Goal: Task Accomplishment & Management: Manage account settings

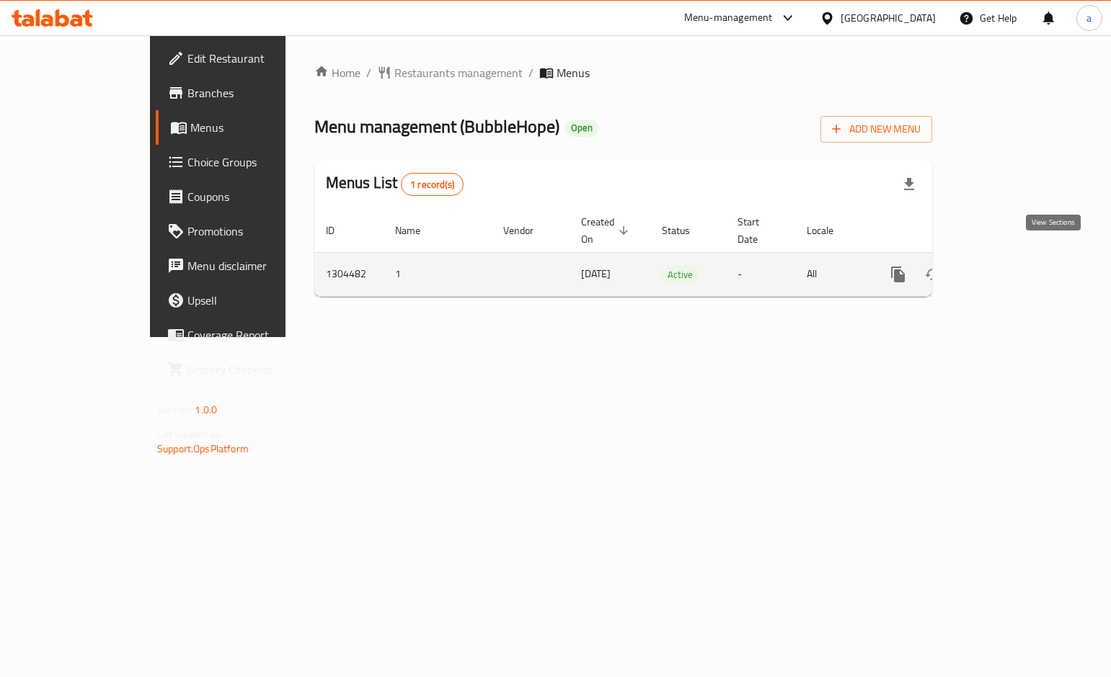
click at [1010, 266] on icon "enhanced table" at bounding box center [1001, 274] width 17 height 17
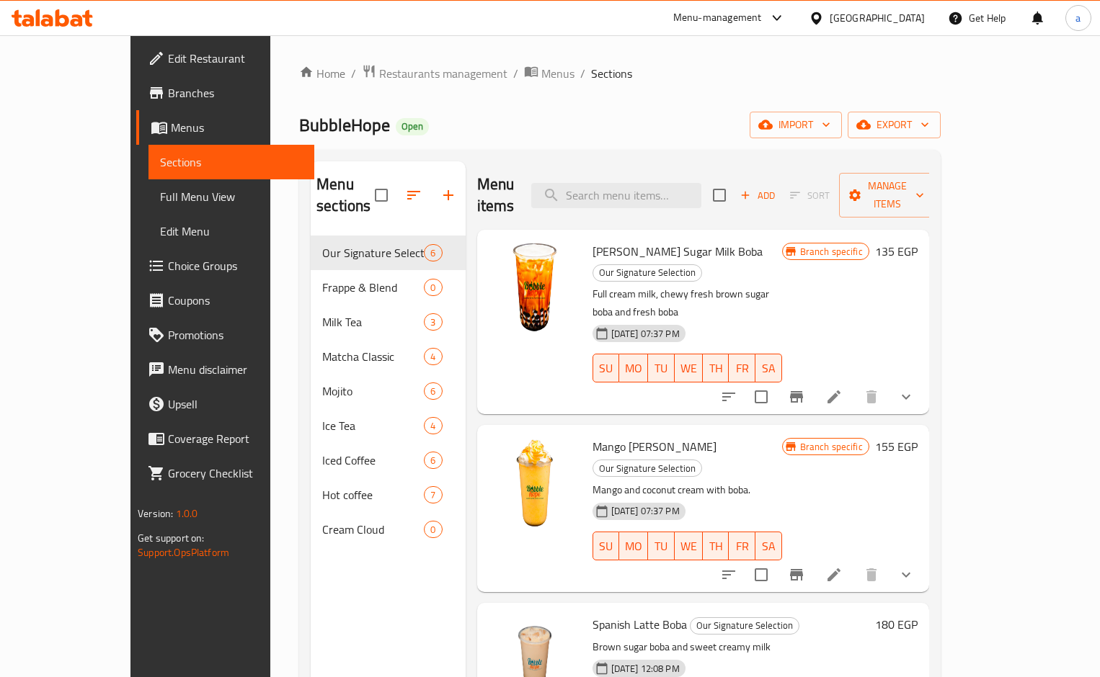
click at [168, 270] on span "Choice Groups" at bounding box center [235, 265] width 135 height 17
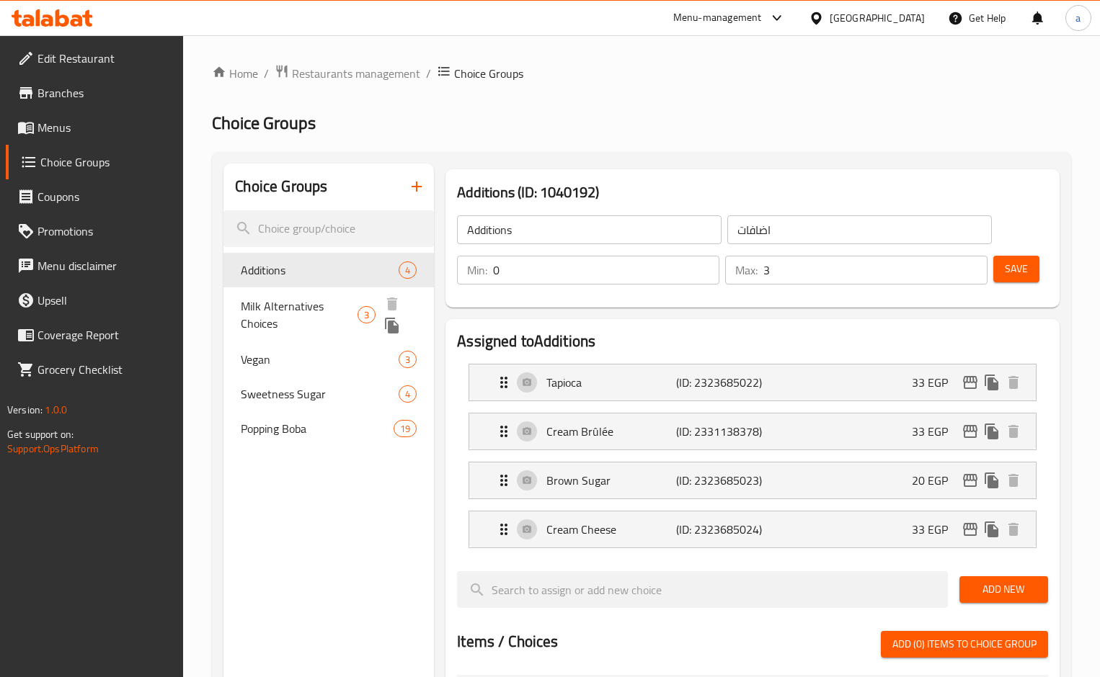
click at [295, 310] on span "Milk Alternatives Choices" at bounding box center [299, 315] width 117 height 35
type input "Milk Alternatives Choices"
type input "اختيارات بدائل الحليب"
type input "1"
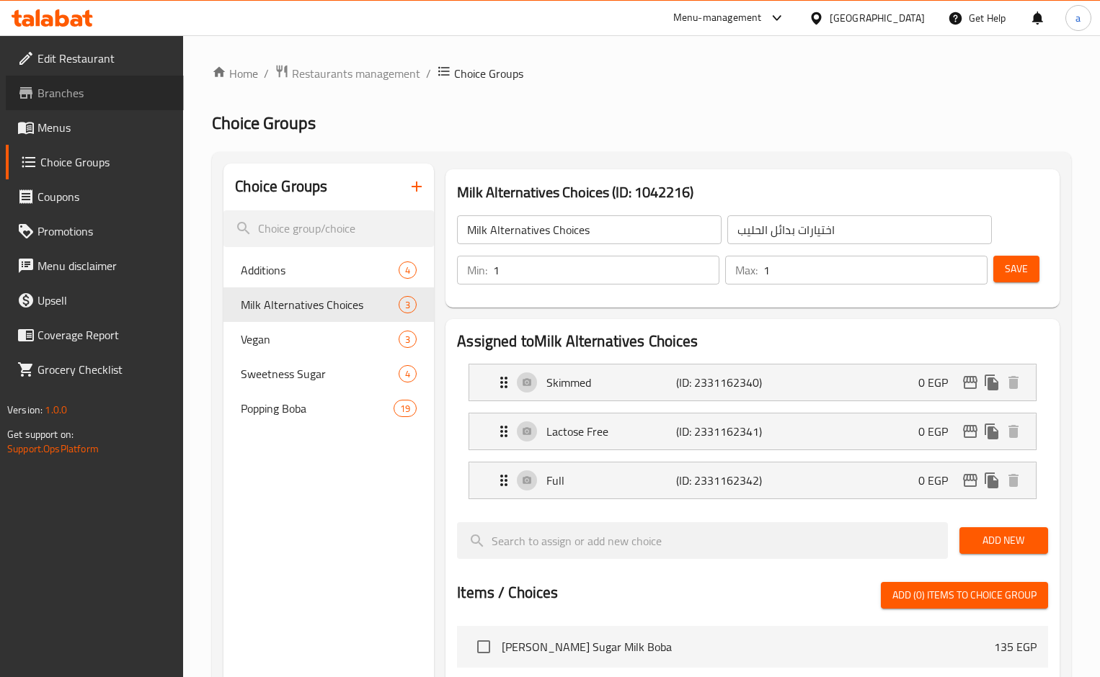
click at [43, 94] on span "Branches" at bounding box center [104, 92] width 135 height 17
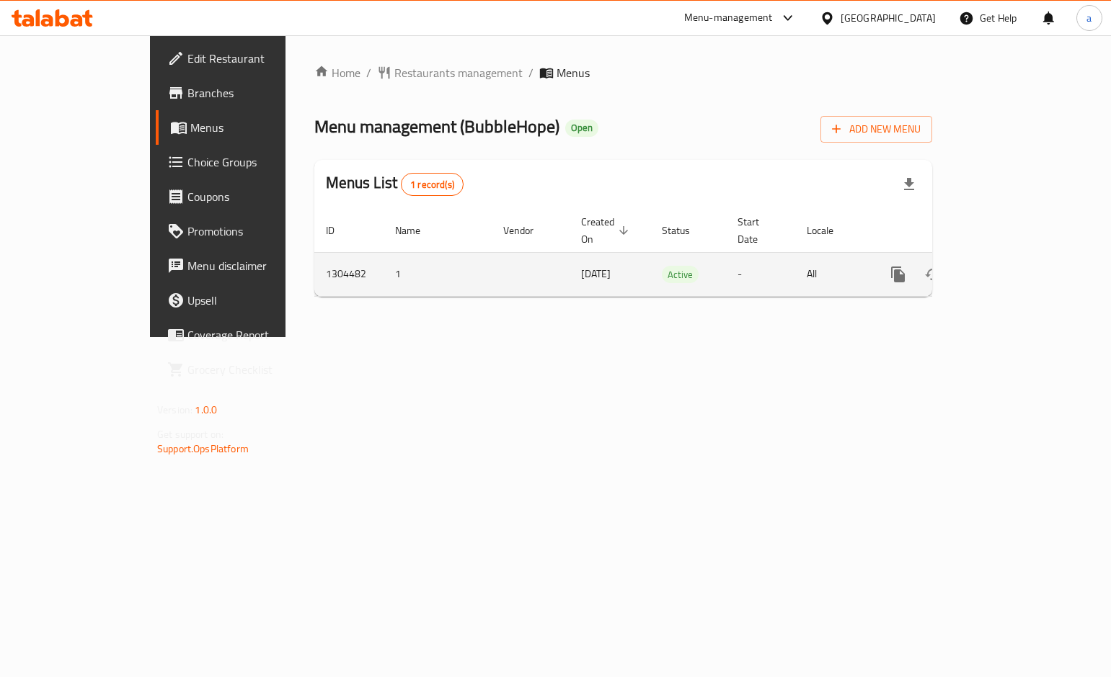
click at [1019, 257] on link "enhanced table" at bounding box center [1001, 274] width 35 height 35
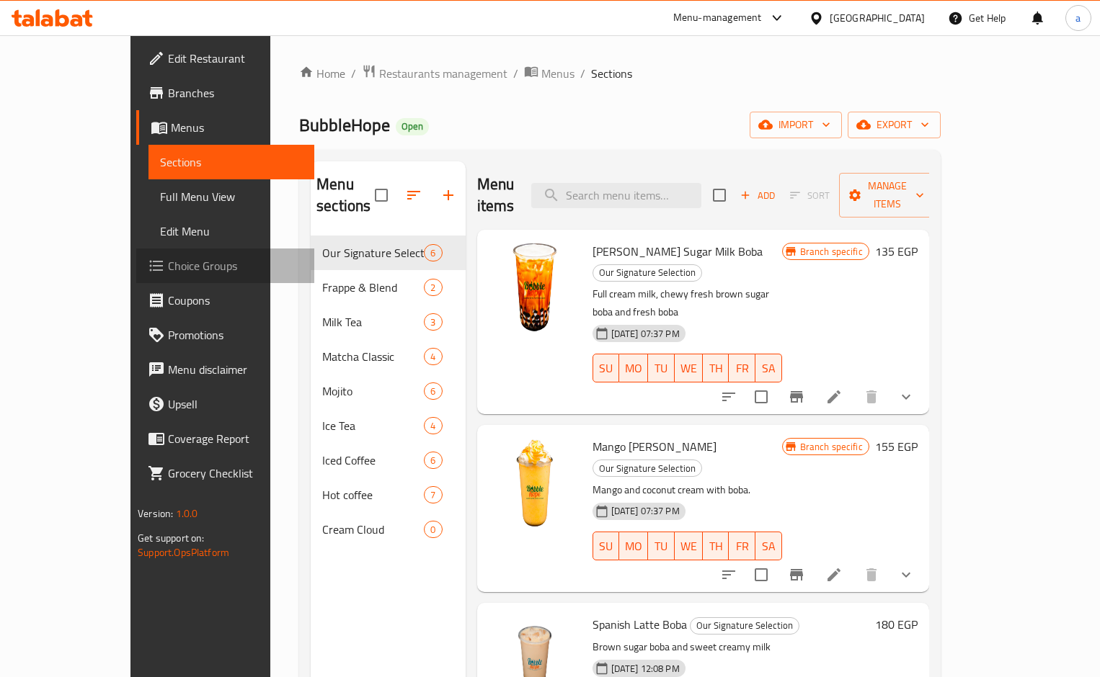
click at [148, 263] on icon at bounding box center [156, 265] width 17 height 17
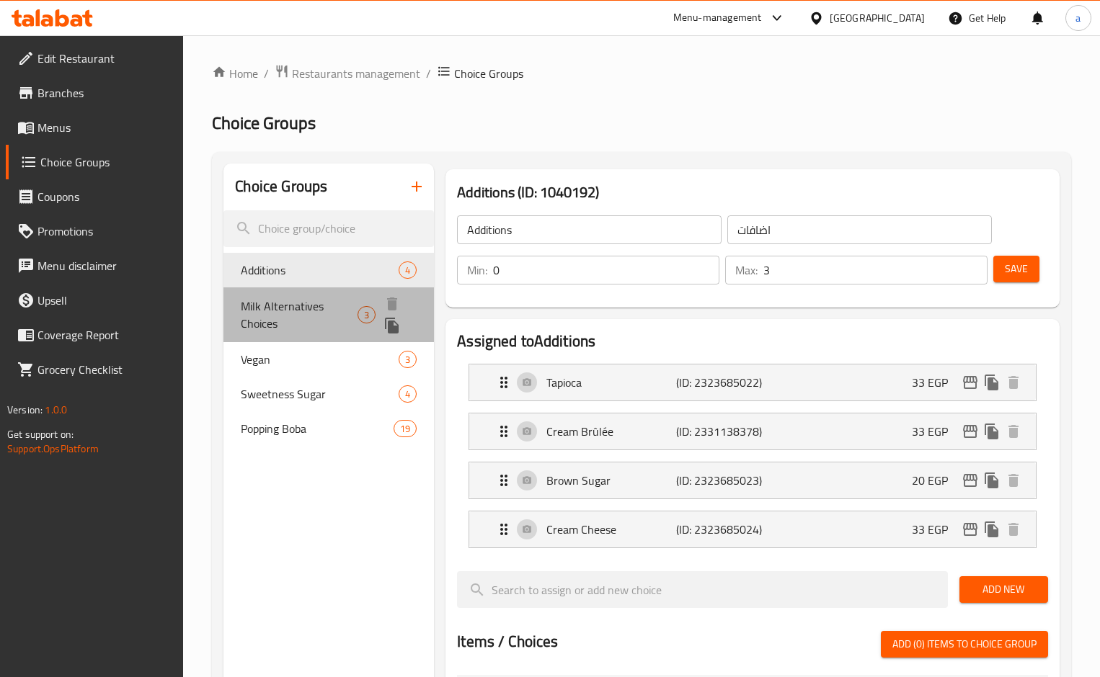
click at [308, 301] on span "Milk Alternatives Choices" at bounding box center [299, 315] width 117 height 35
type input "Milk Alternatives Choices"
type input "اختيارات بدائل الحليب"
type input "1"
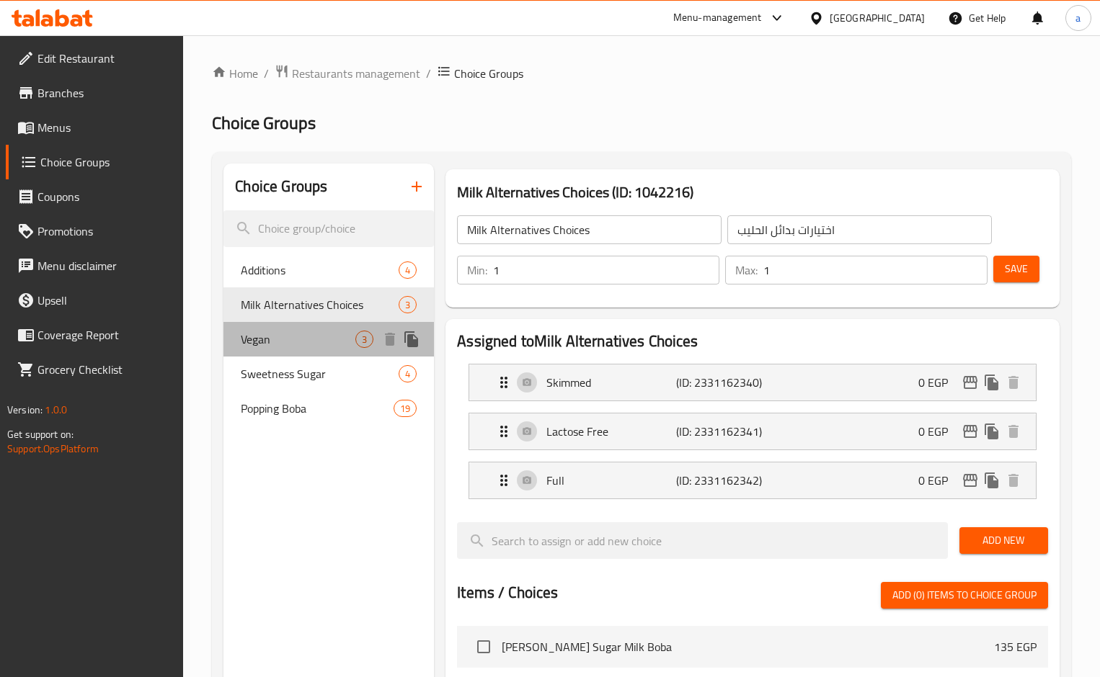
click at [262, 352] on div "Vegan 3" at bounding box center [328, 339] width 210 height 35
type input "Vegan"
type input "نباتي"
type input "0"
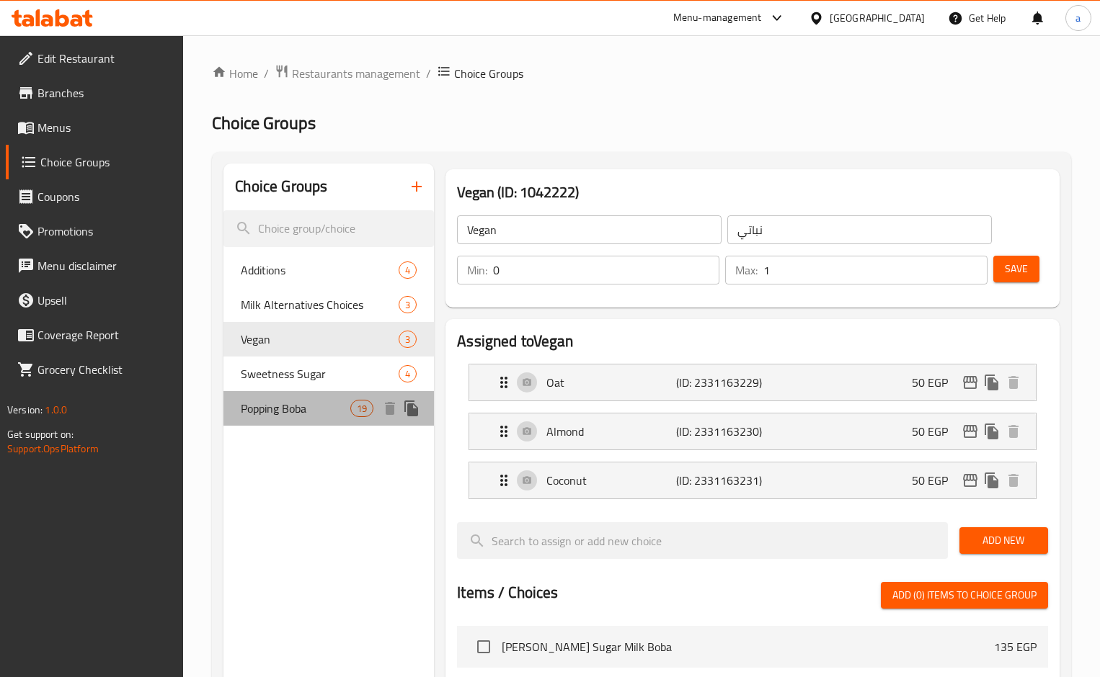
click at [278, 414] on span "Popping Boba" at bounding box center [296, 408] width 110 height 17
type input "Popping Boba"
type input "بوبينغ بوبا"
type input "1"
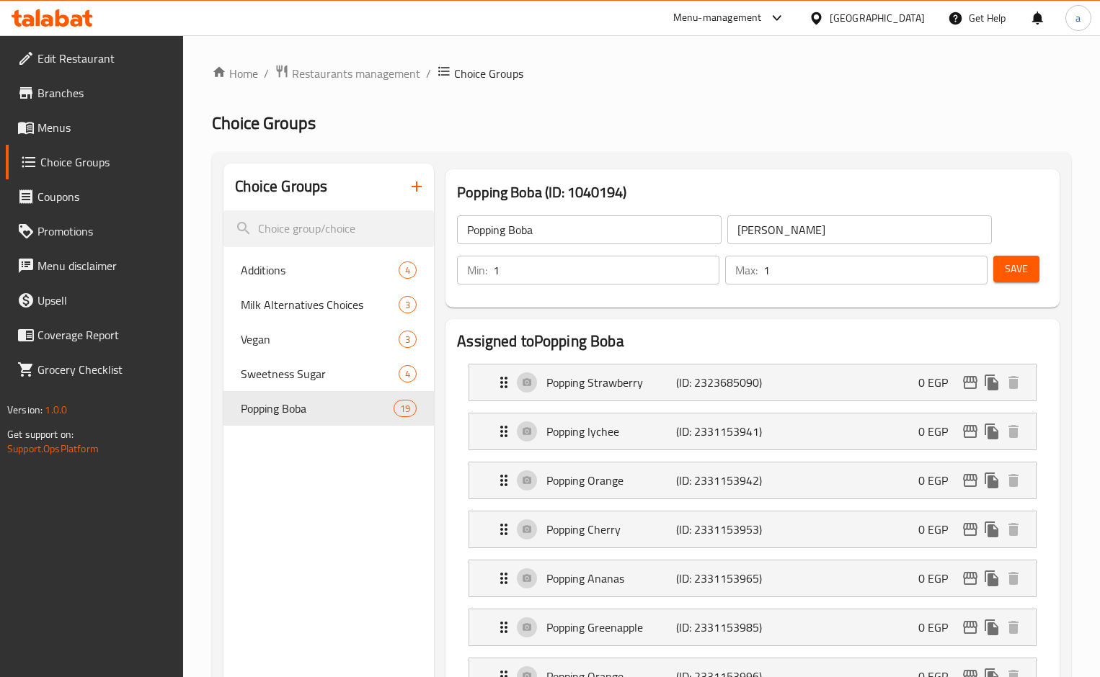
click at [49, 92] on span "Branches" at bounding box center [104, 92] width 135 height 17
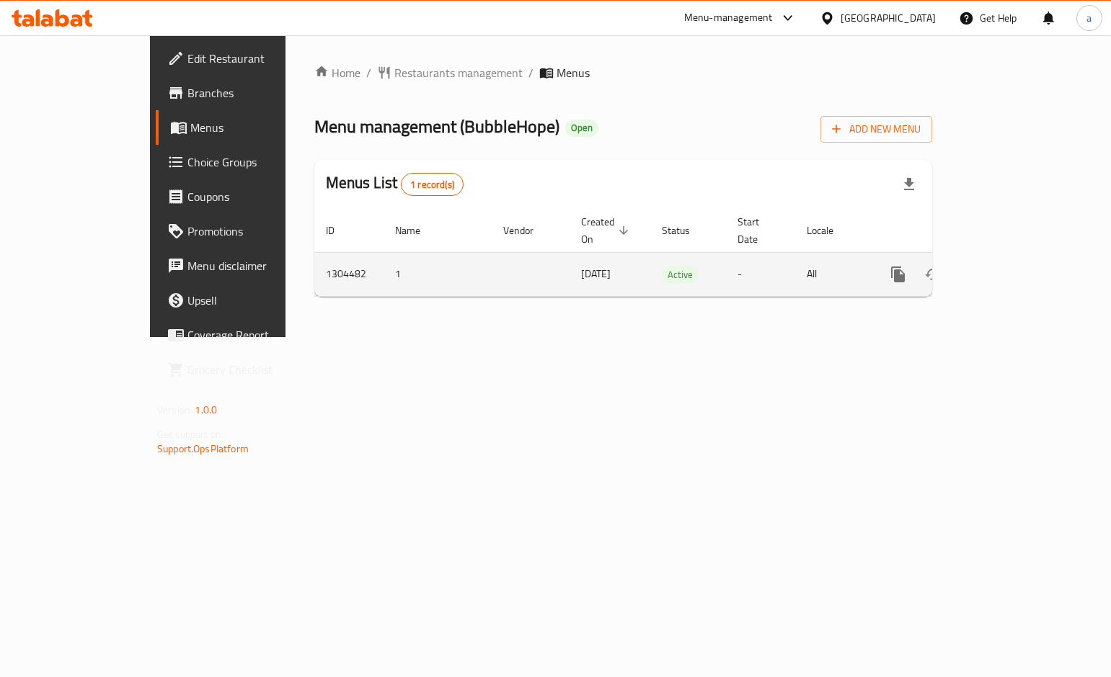
click at [1008, 268] on icon "enhanced table" at bounding box center [1001, 274] width 13 height 13
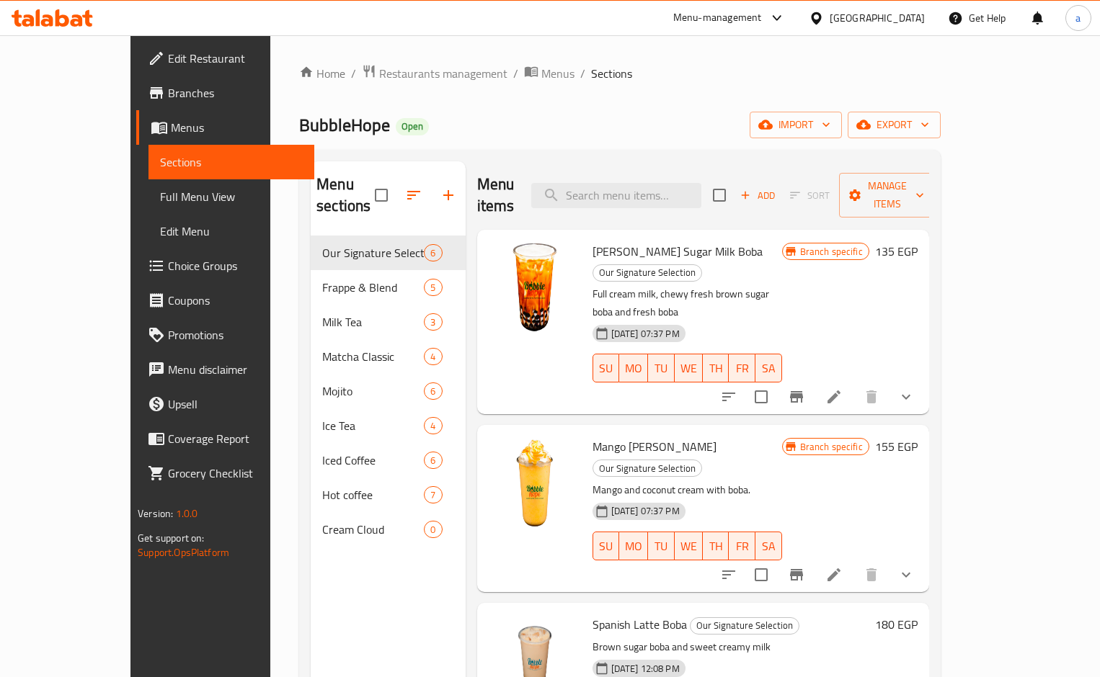
click at [168, 262] on span "Choice Groups" at bounding box center [235, 265] width 135 height 17
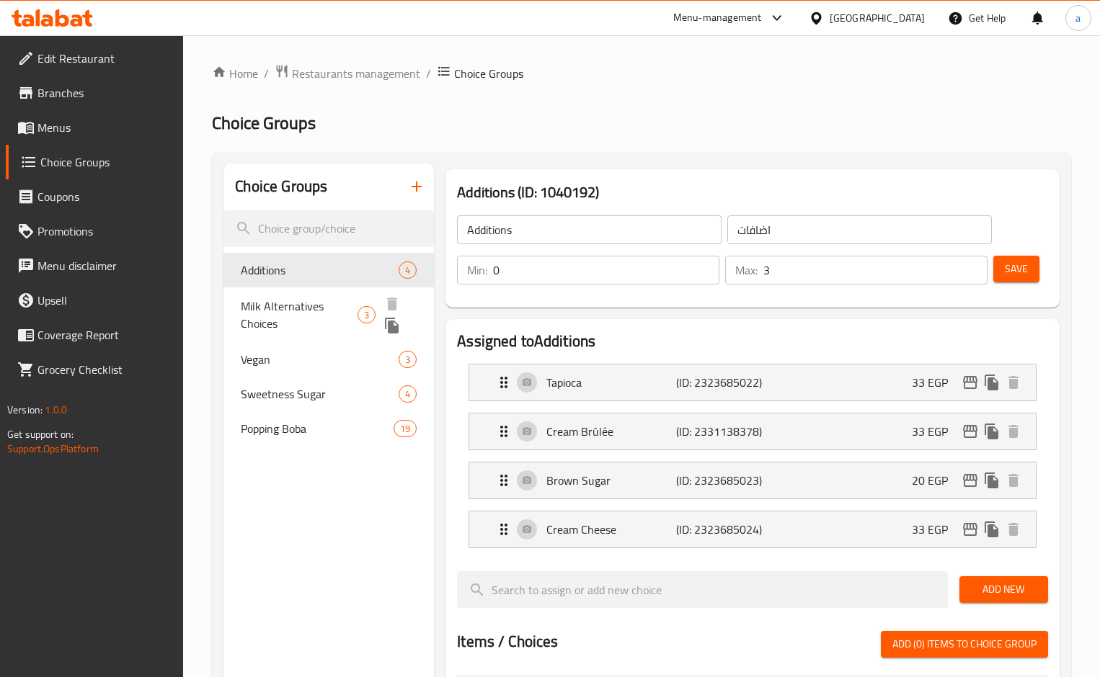
drag, startPoint x: 264, startPoint y: 311, endPoint x: 273, endPoint y: 306, distance: 10.0
click at [264, 311] on span "Milk Alternatives Choices" at bounding box center [299, 315] width 117 height 35
type input "Milk Alternatives Choices"
type input "اختيارات بدائل الحليب"
type input "1"
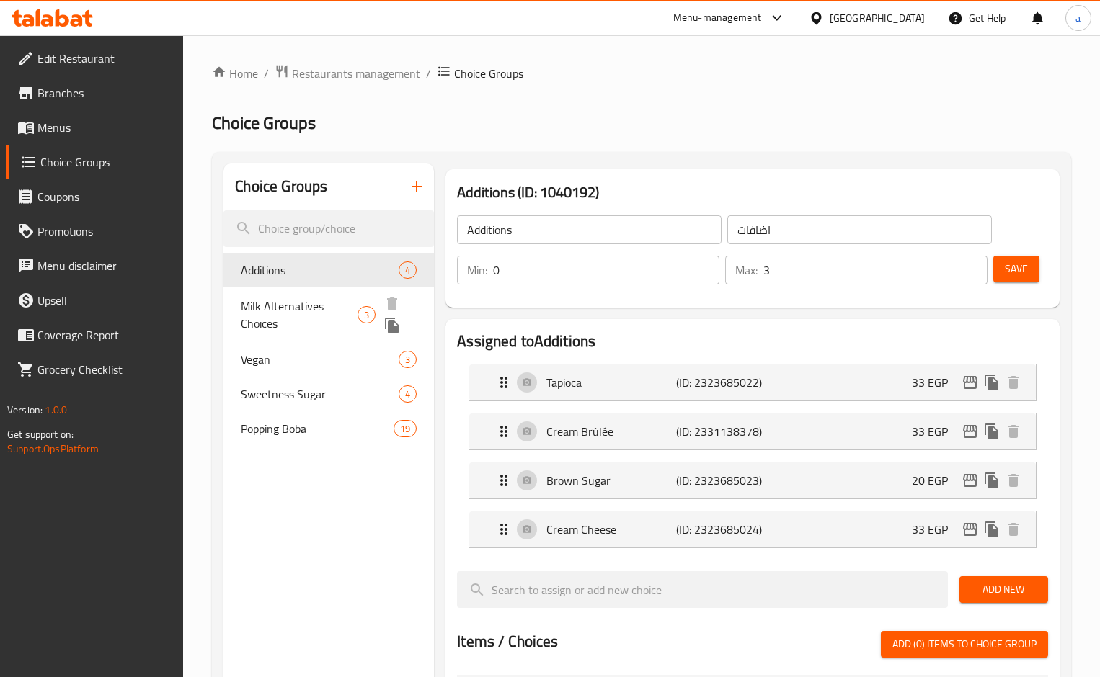
type input "1"
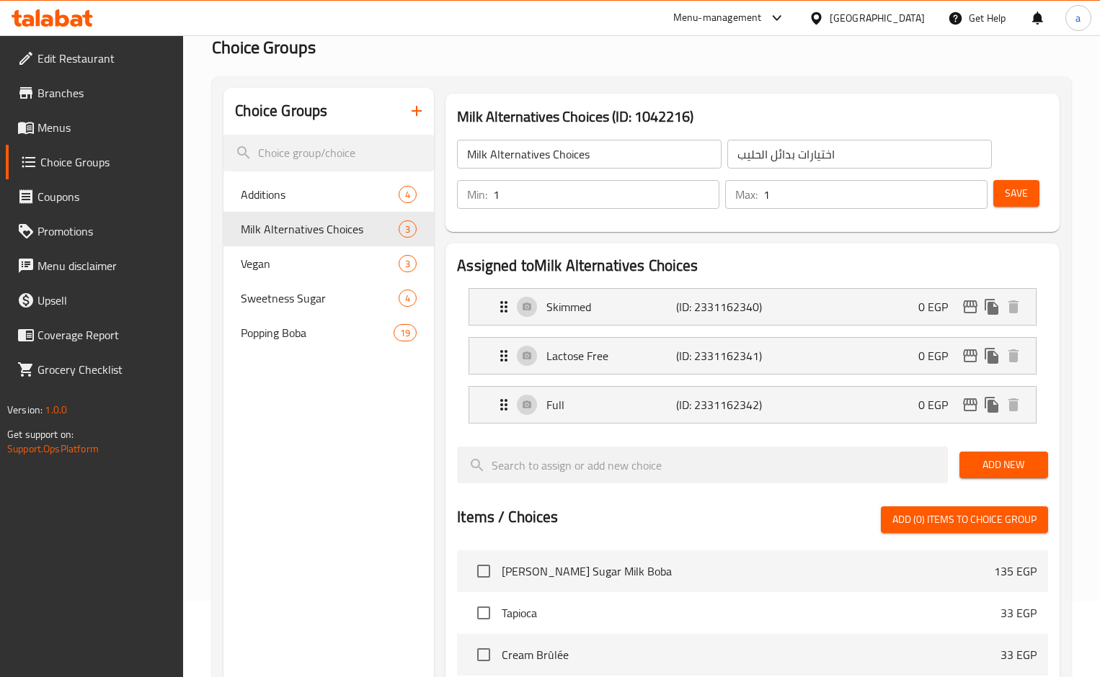
scroll to position [4, 0]
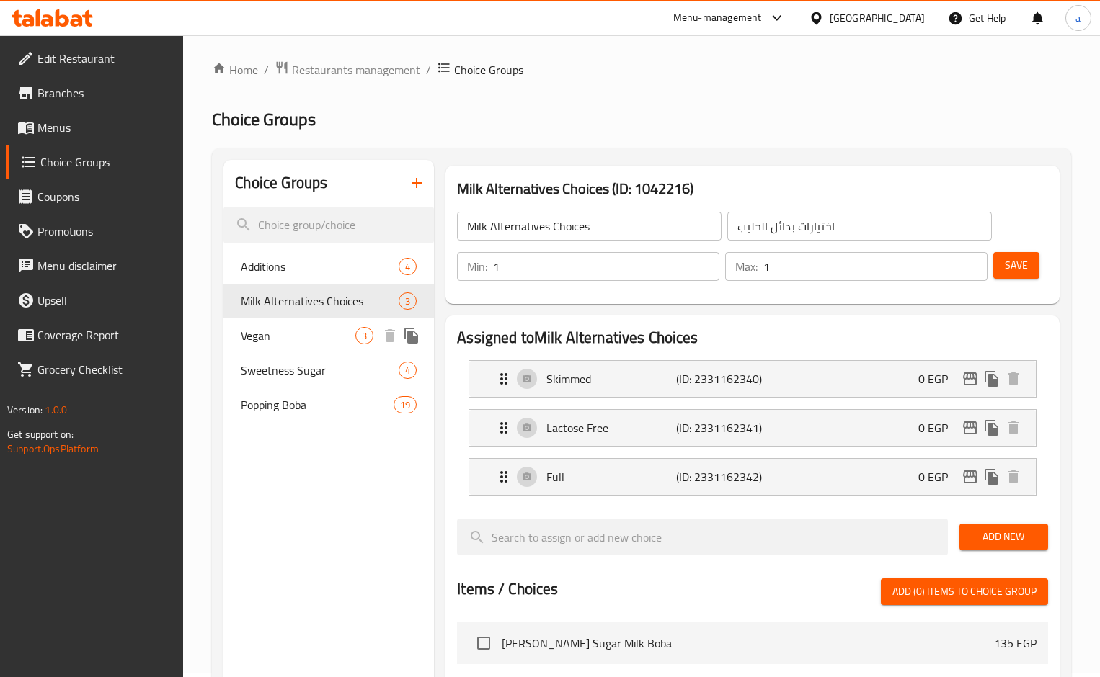
click at [277, 342] on span "Vegan" at bounding box center [298, 335] width 115 height 17
type input "Vegan"
type input "نباتي"
type input "0"
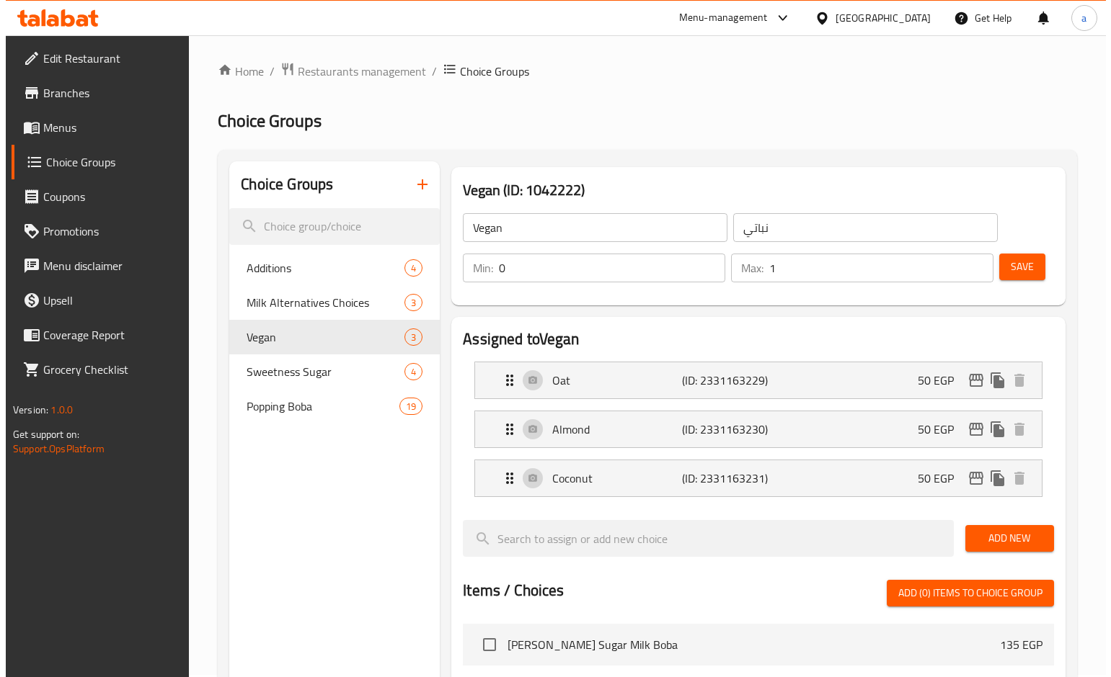
scroll to position [0, 0]
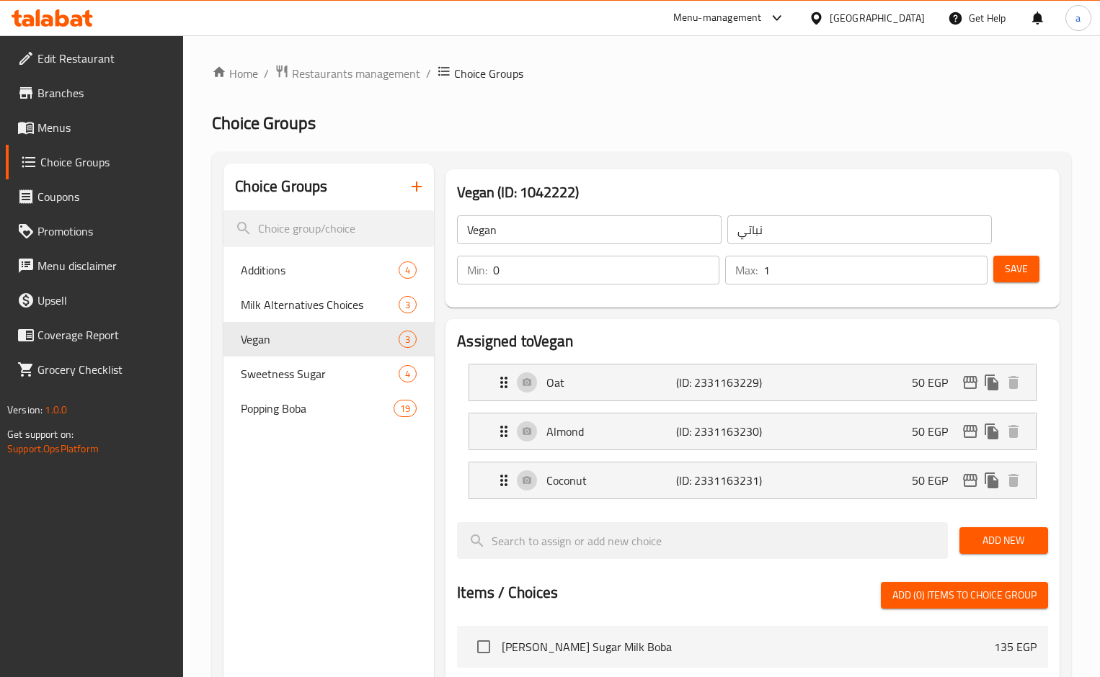
click at [27, 121] on icon at bounding box center [25, 127] width 17 height 17
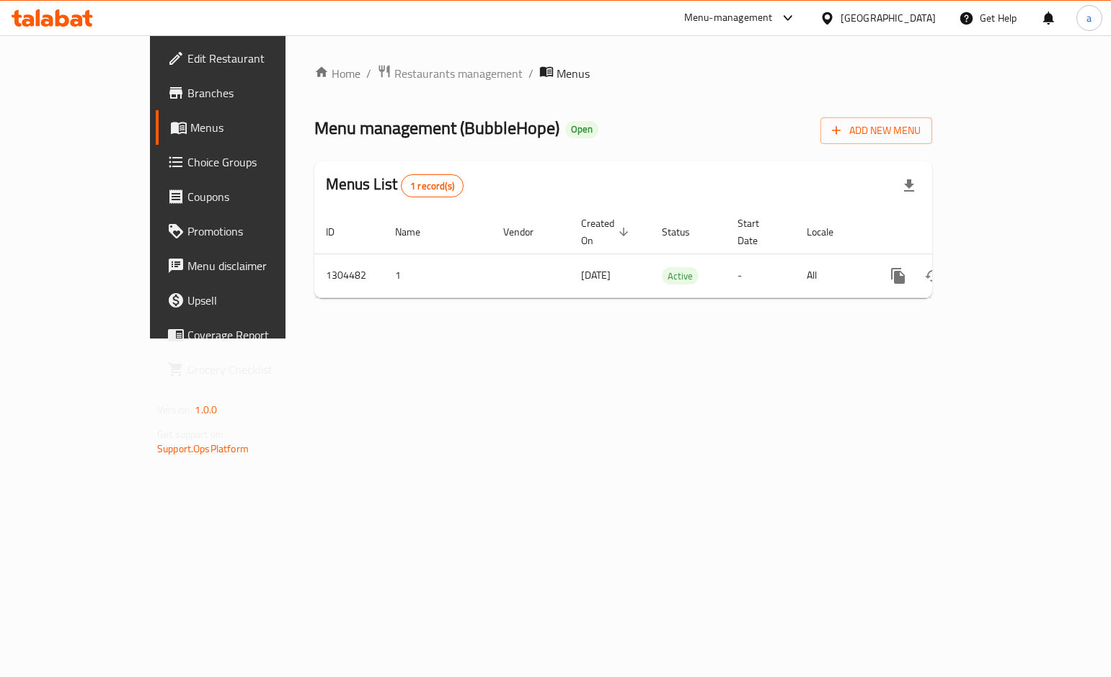
click at [187, 89] on span "Branches" at bounding box center [255, 92] width 136 height 17
